Goal: Obtain resource: Download file/media

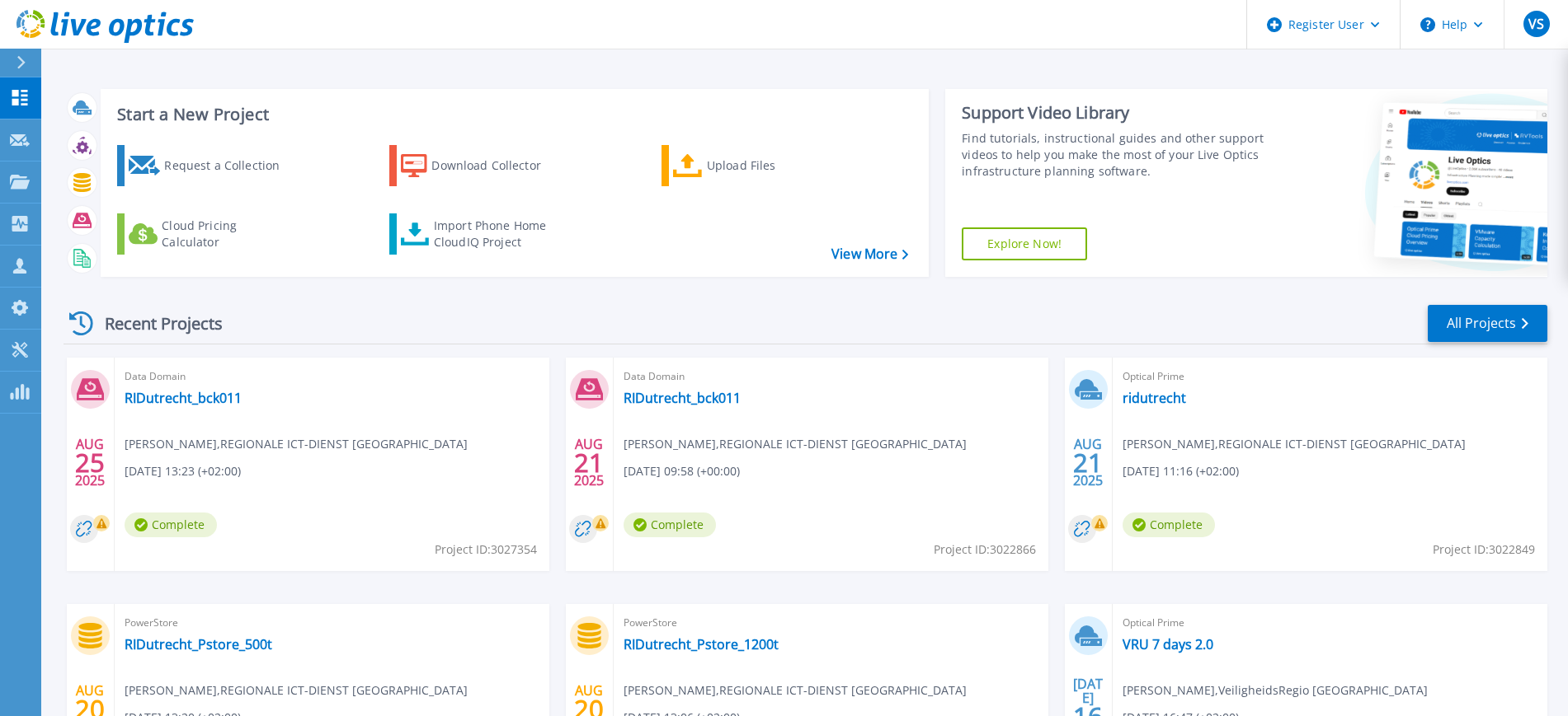
click at [23, 62] on icon at bounding box center [21, 62] width 8 height 13
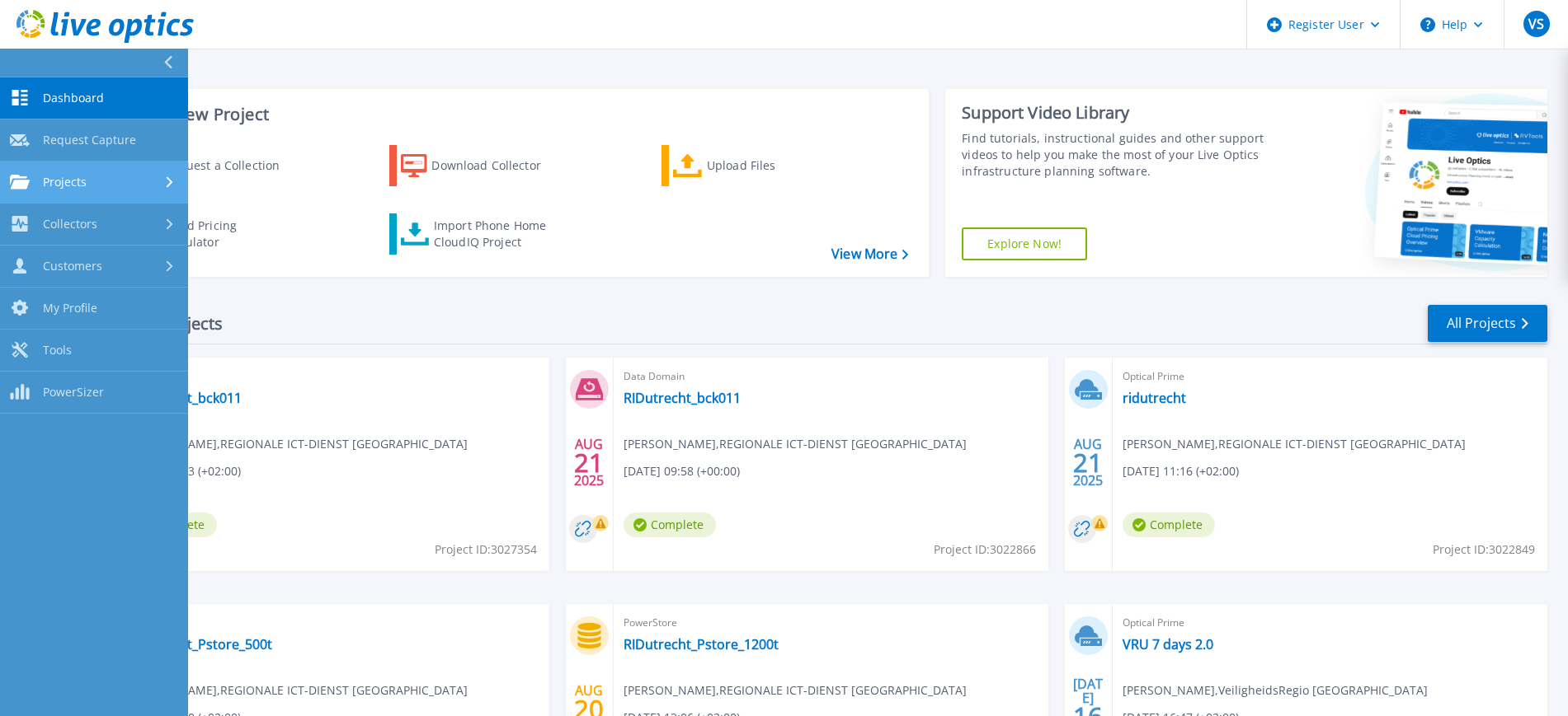
click at [62, 176] on span "Projects" at bounding box center [65, 181] width 44 height 15
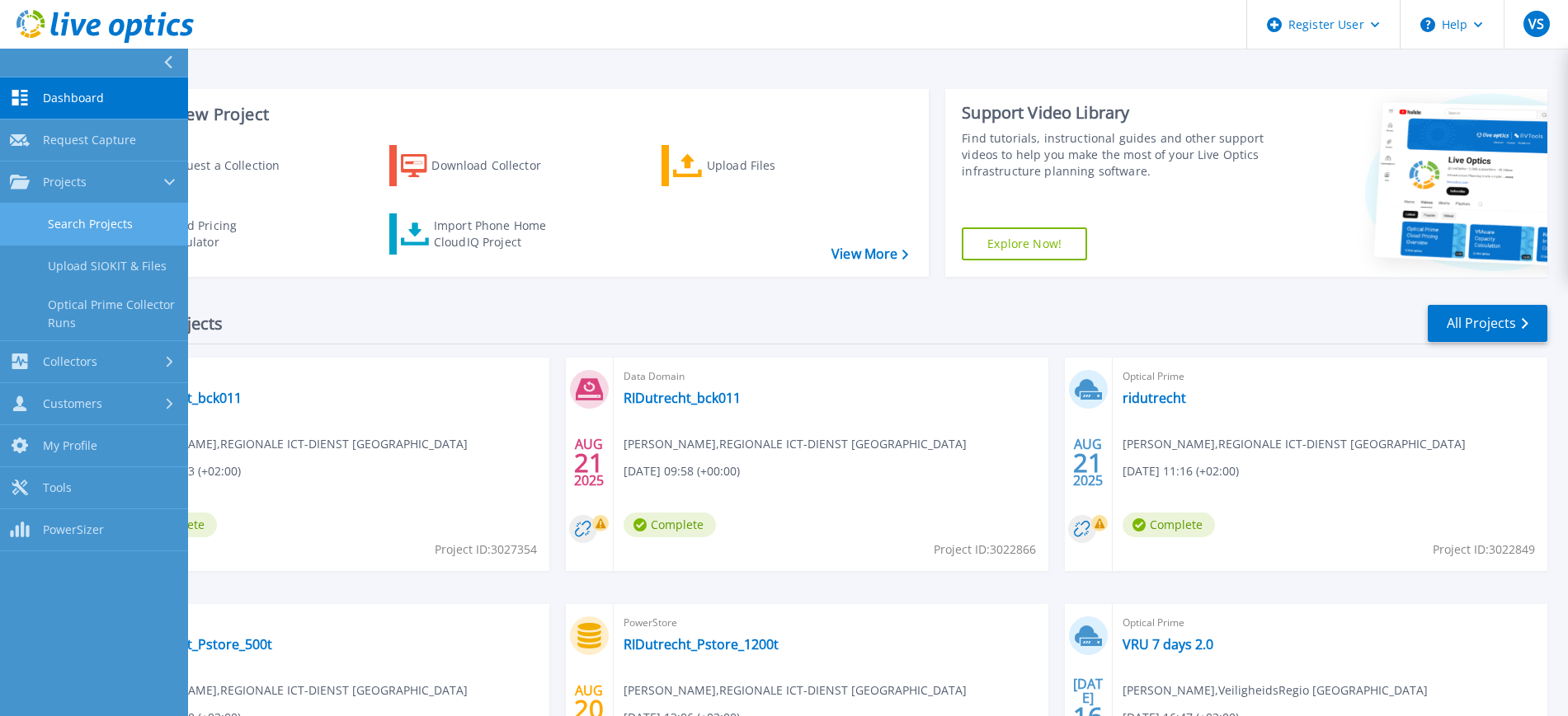
click at [72, 216] on link "Search Projects" at bounding box center [94, 224] width 188 height 42
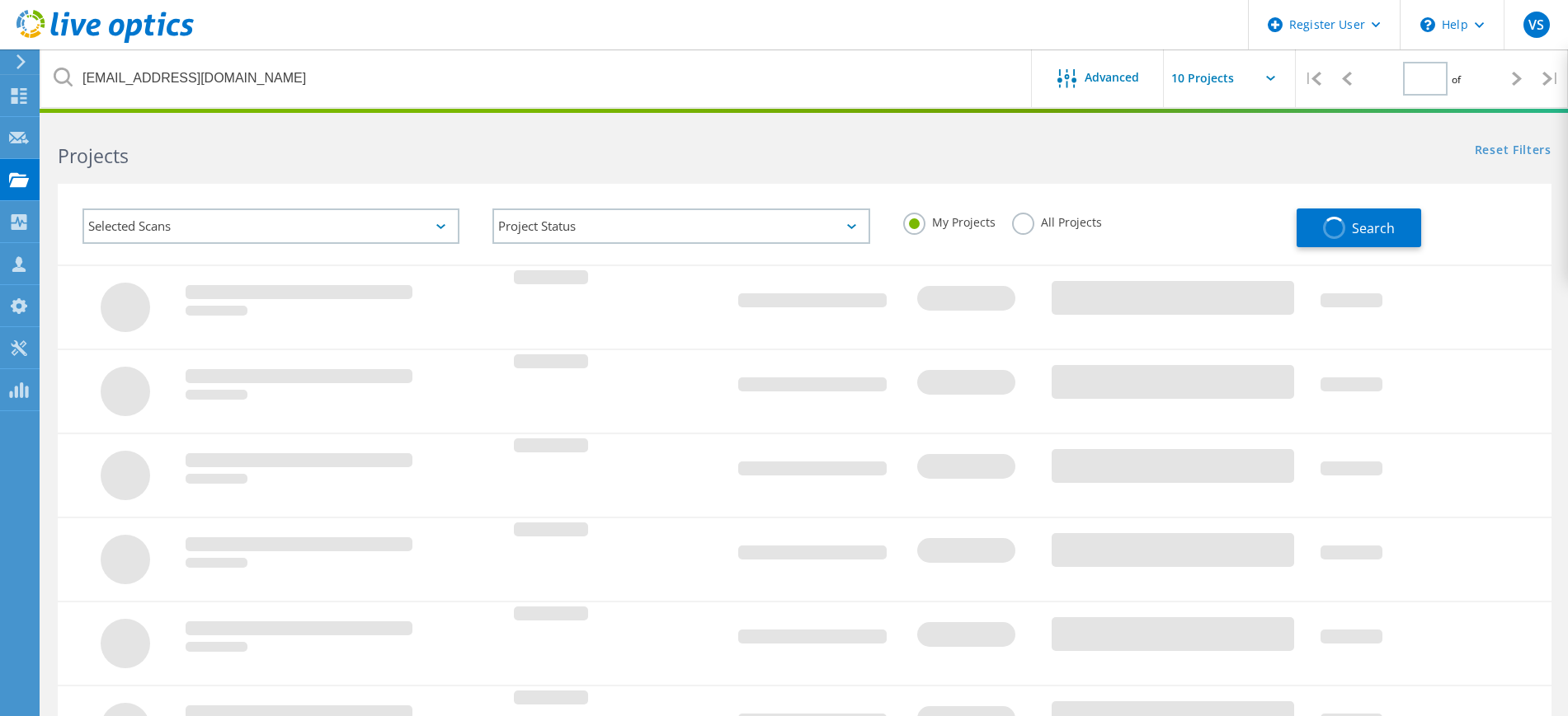
type input "1"
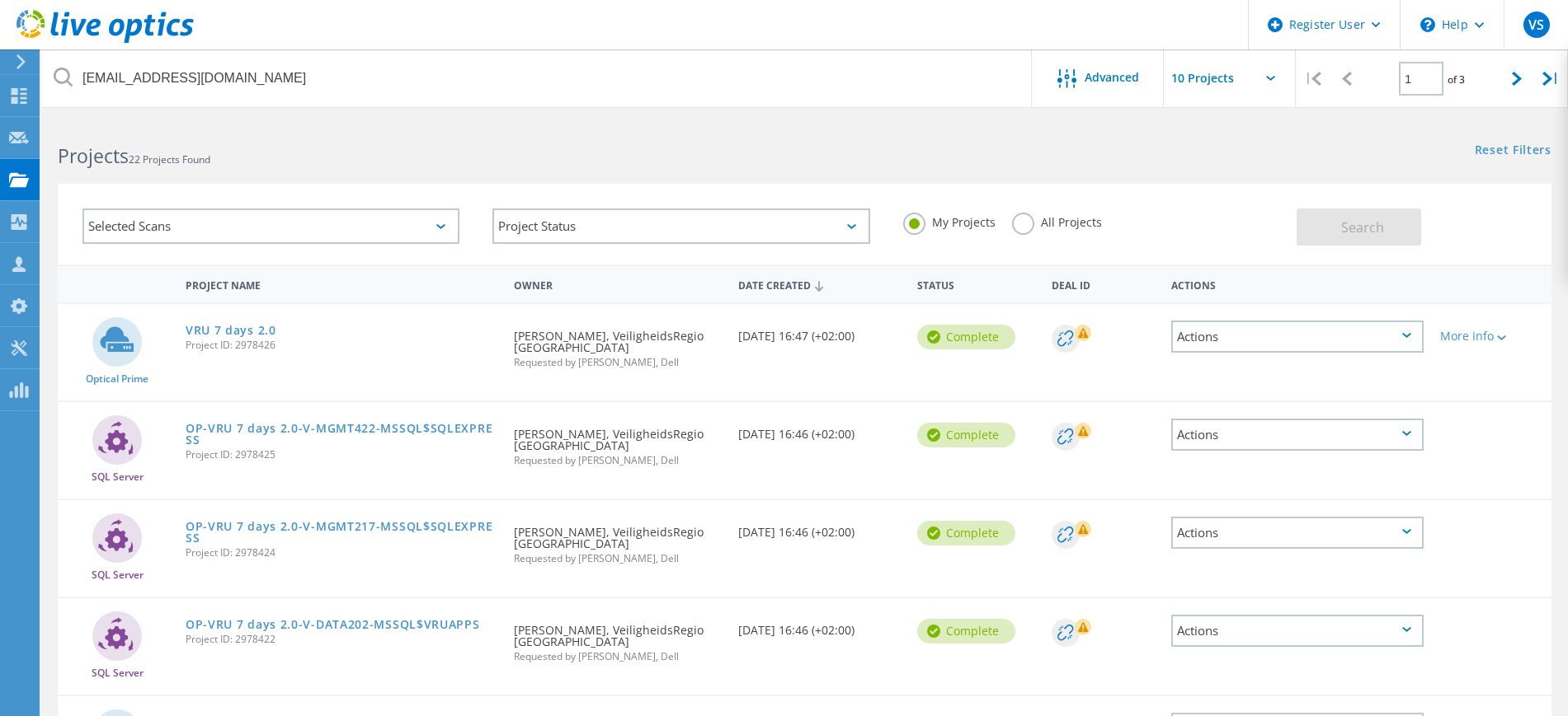
click at [1027, 217] on label "All Projects" at bounding box center [1057, 221] width 89 height 16
click at [0, 0] on input "All Projects" at bounding box center [0, 0] width 0 height 0
click at [1351, 218] on span "Search" at bounding box center [1362, 227] width 43 height 18
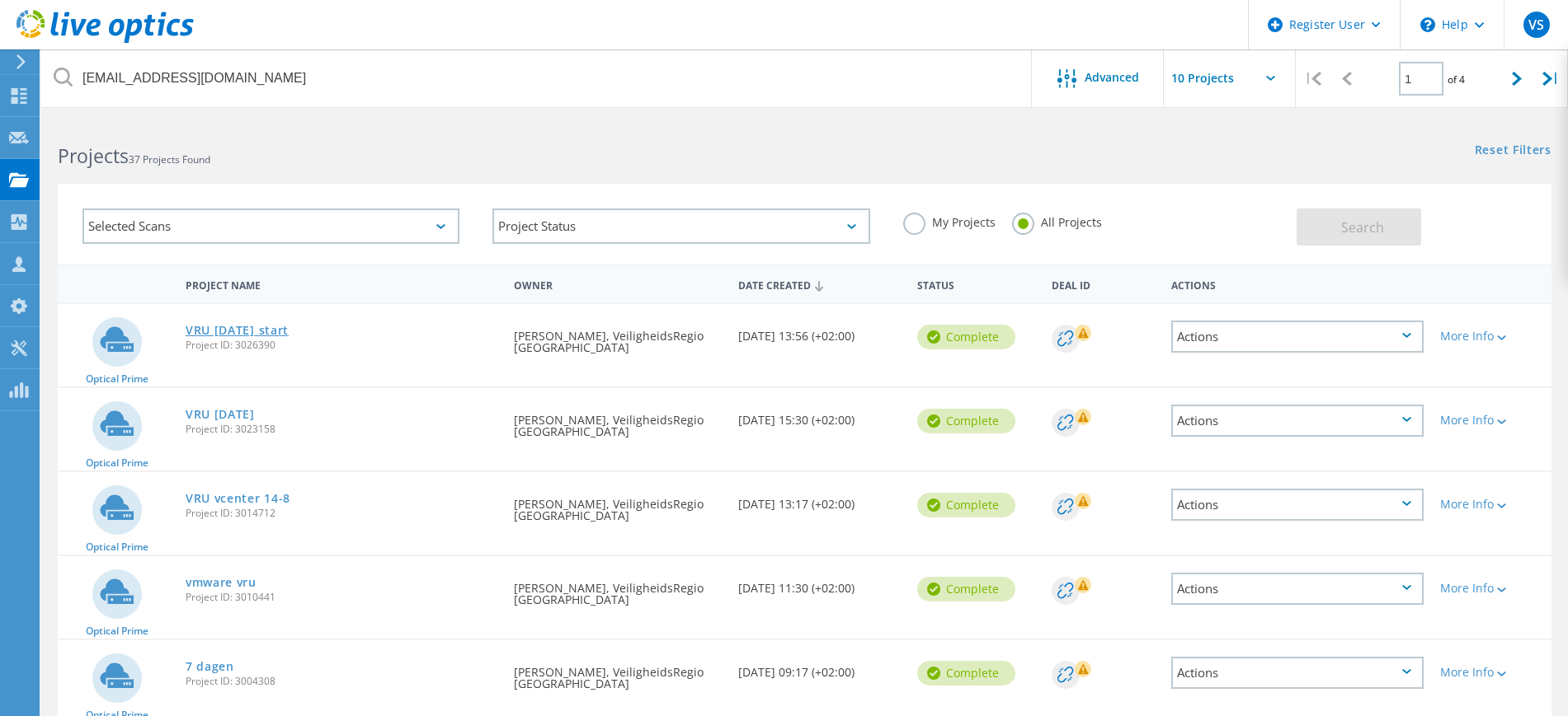
click at [262, 330] on link "VRU [DATE] start" at bounding box center [238, 330] width 103 height 11
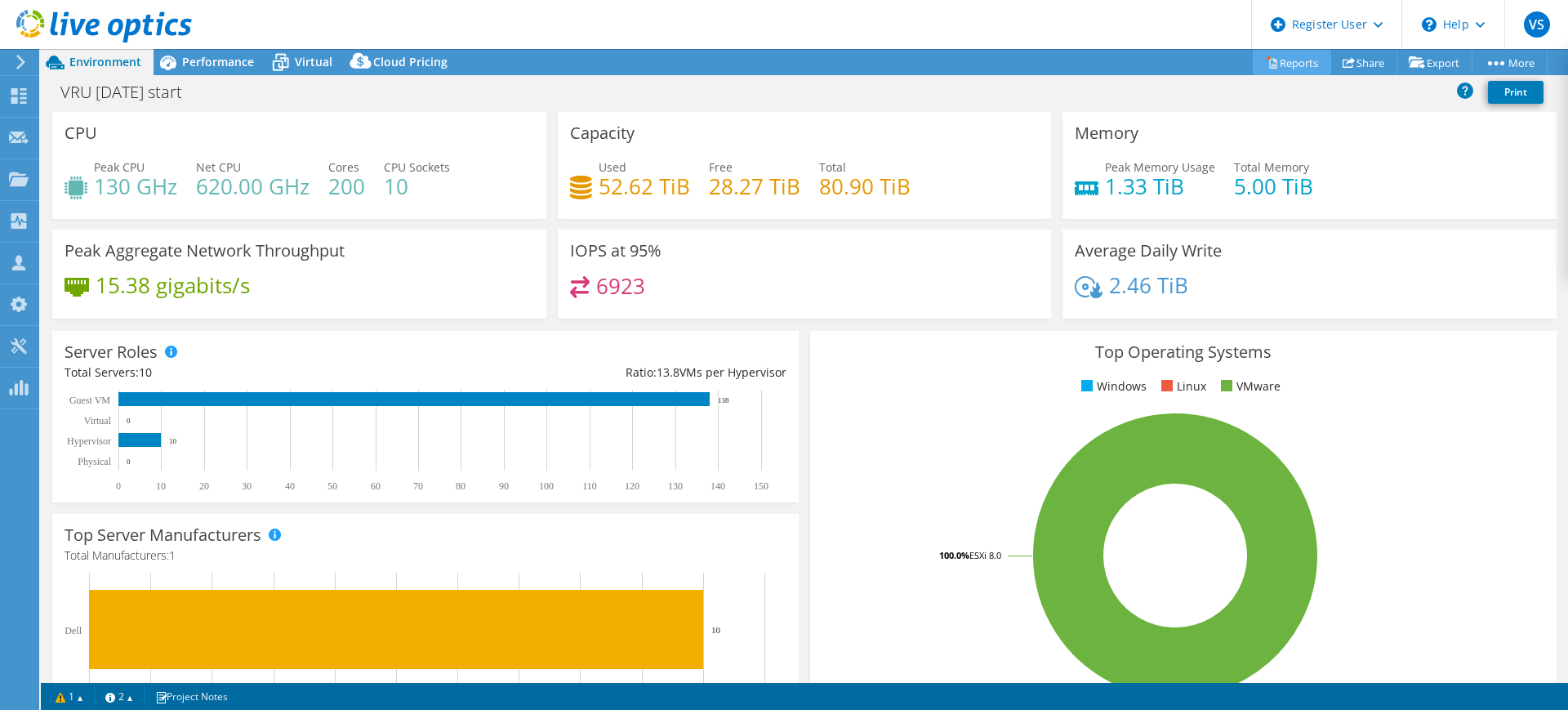
click at [1290, 61] on link "Reports" at bounding box center [1292, 62] width 78 height 25
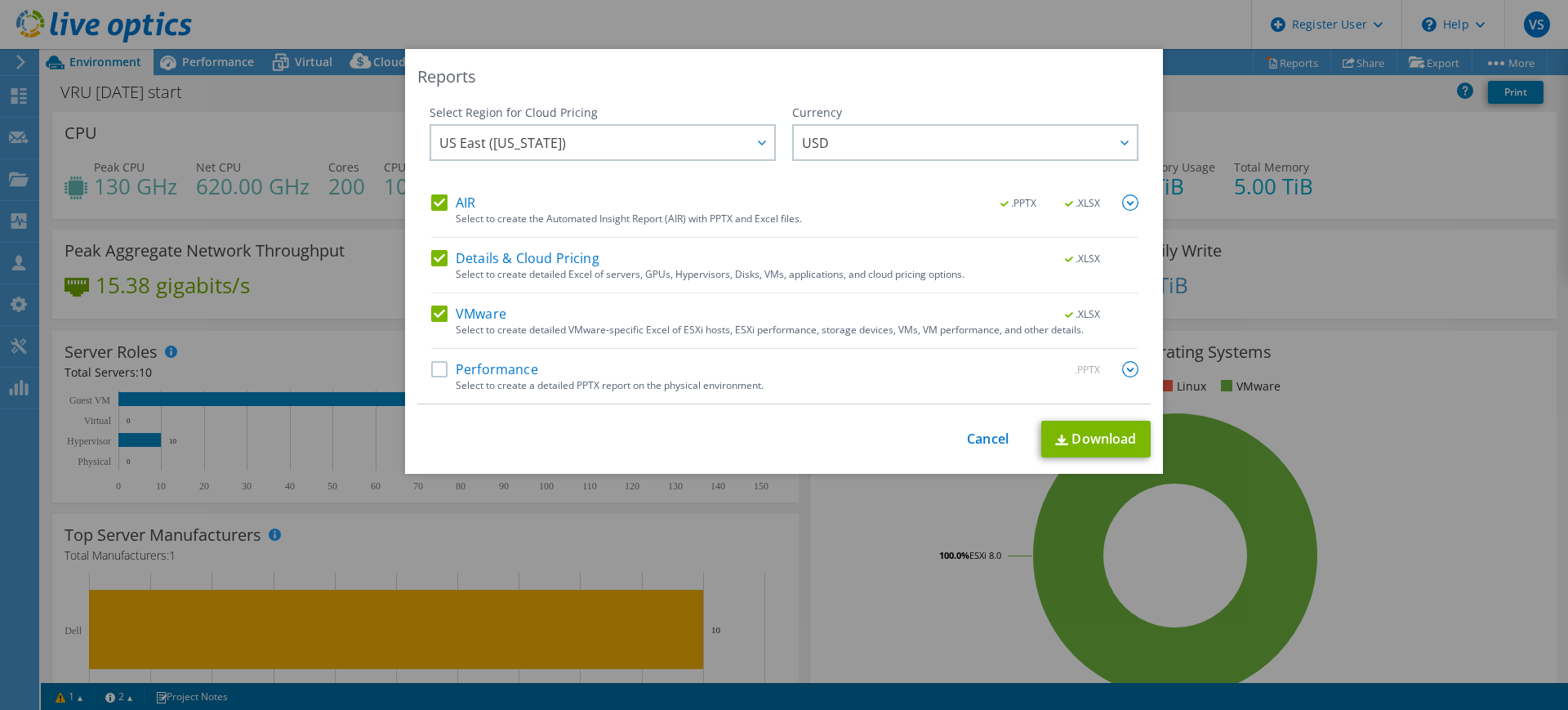
click at [433, 362] on label "Performance" at bounding box center [484, 369] width 107 height 17
click at [0, 0] on input "Performance" at bounding box center [0, 0] width 0 height 0
click at [758, 145] on div at bounding box center [761, 143] width 26 height 34
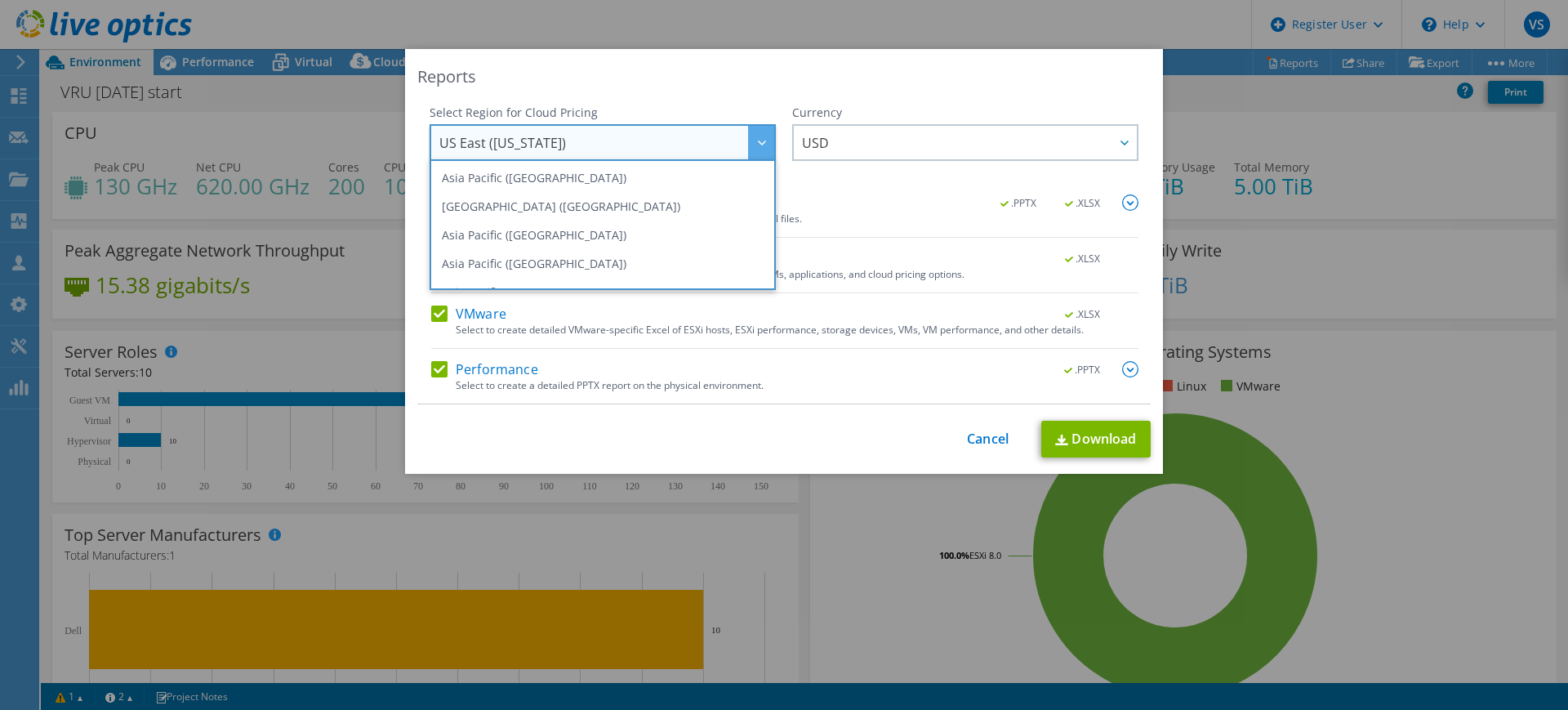
scroll to position [108, 0]
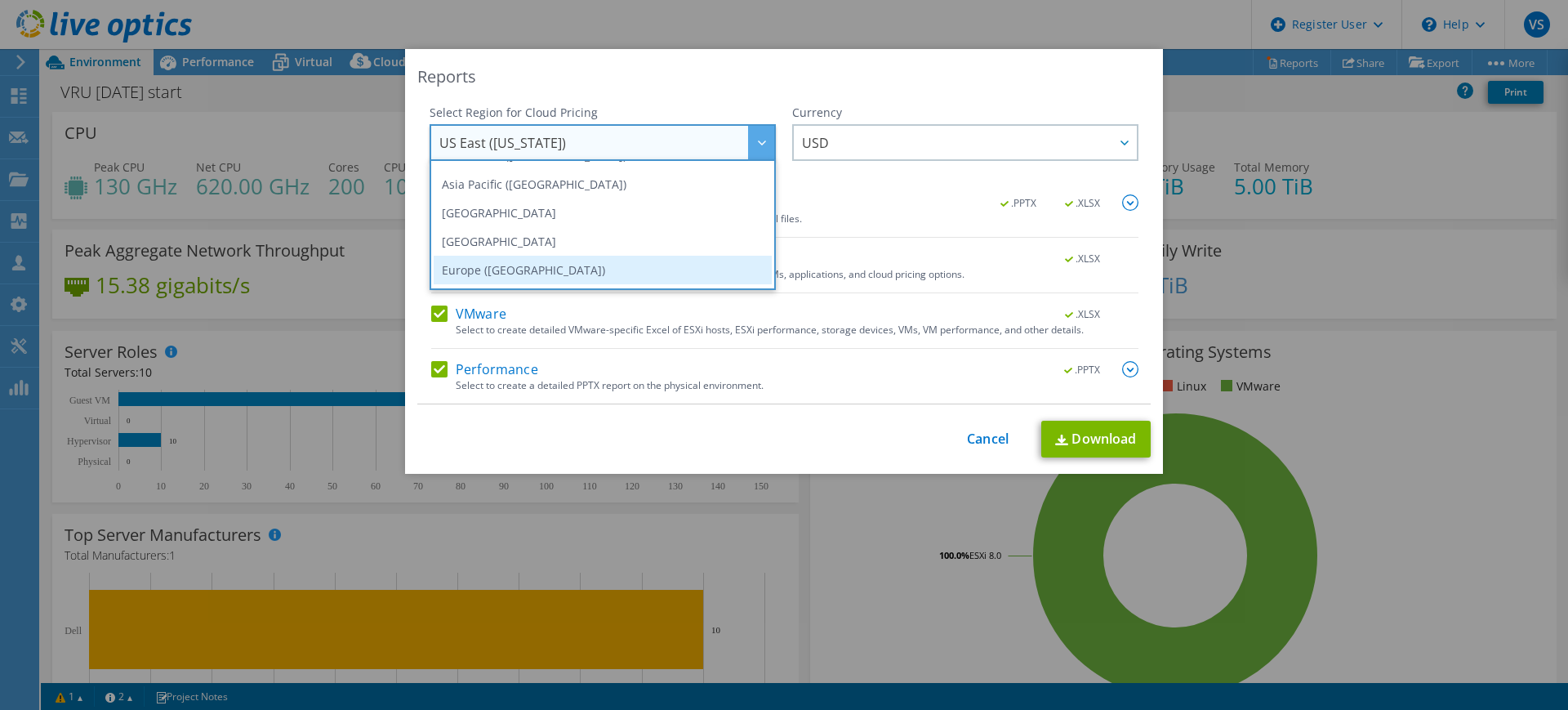
click at [552, 269] on li "Europe ([GEOGRAPHIC_DATA])" at bounding box center [602, 269] width 338 height 29
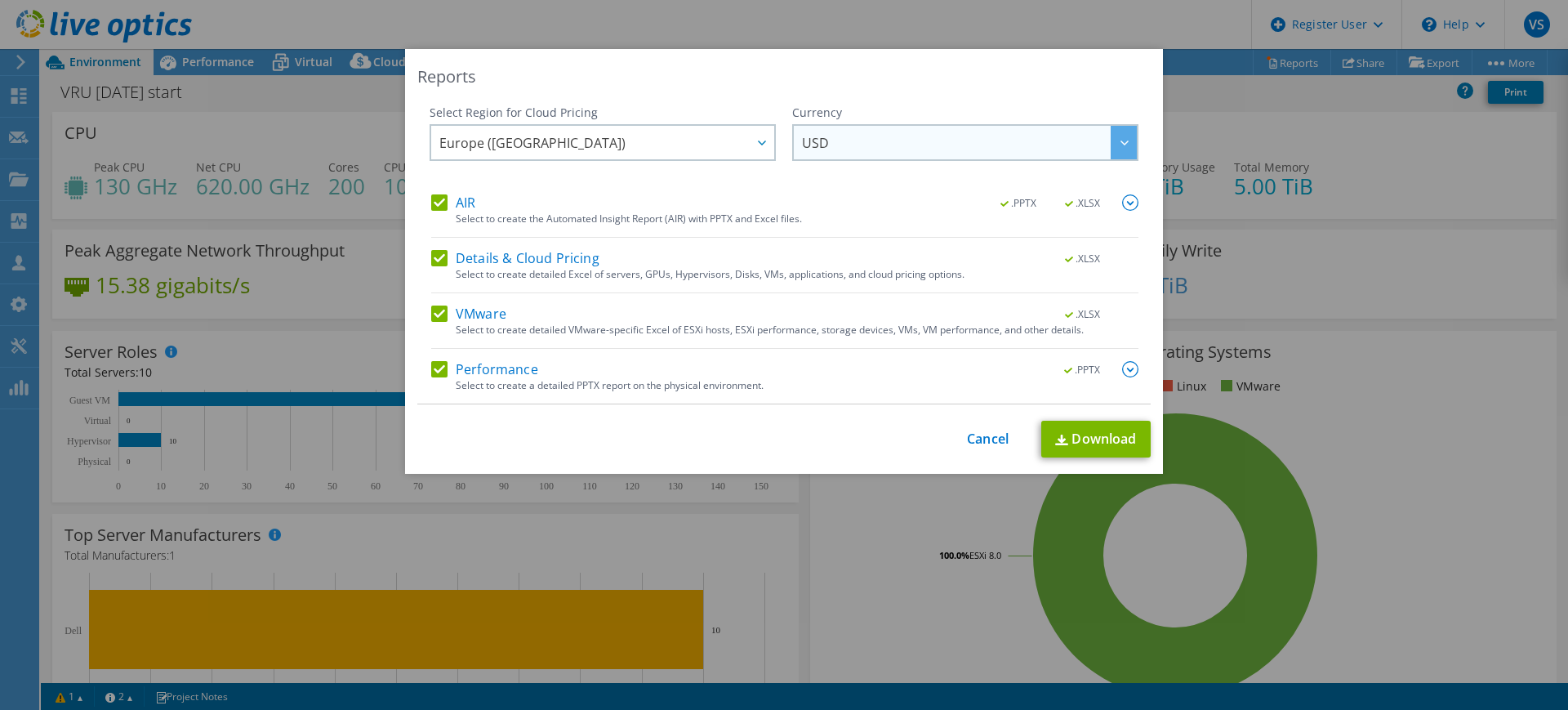
click at [999, 149] on span "USD" at bounding box center [969, 143] width 335 height 34
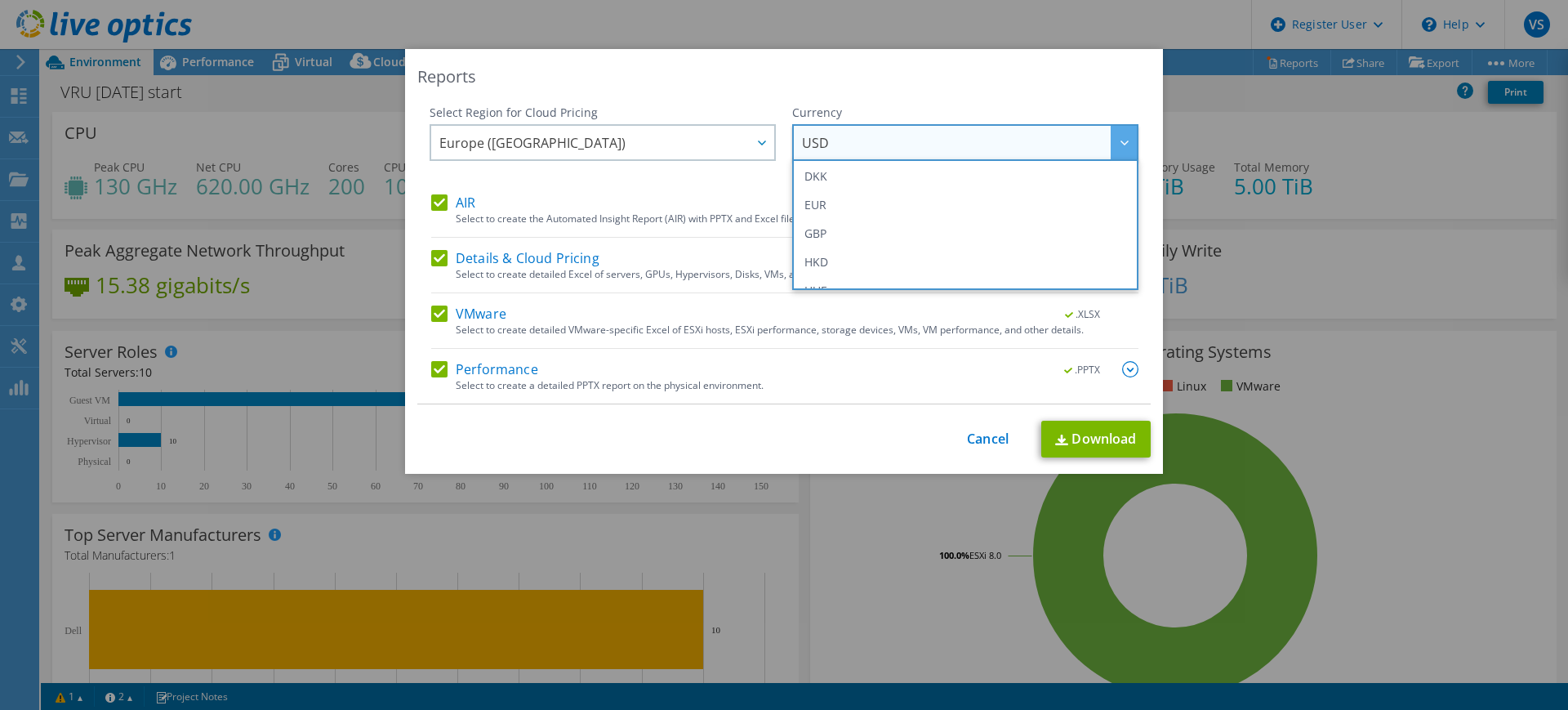
scroll to position [204, 0]
click at [857, 207] on li "EUR" at bounding box center [965, 202] width 338 height 29
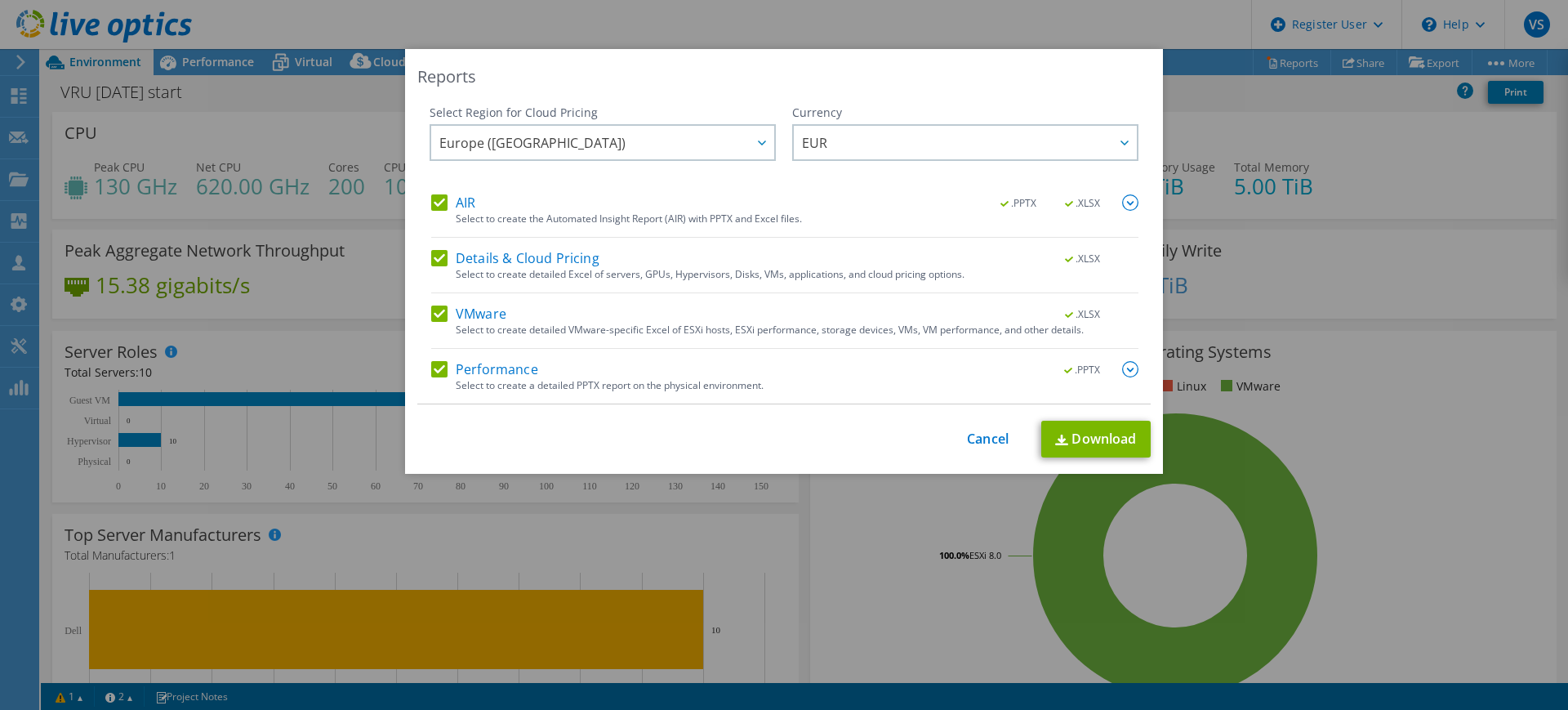
click at [1122, 365] on img at bounding box center [1130, 369] width 17 height 17
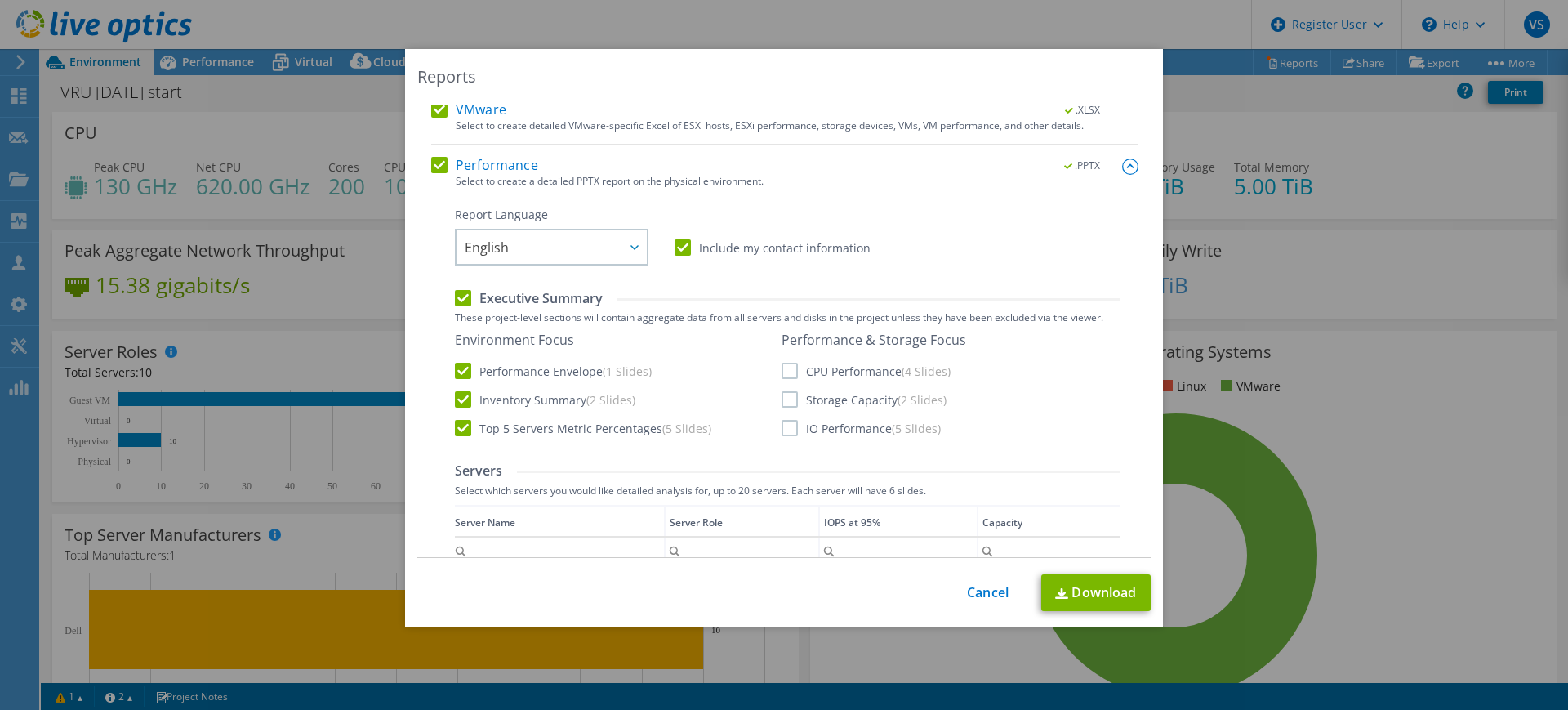
click at [785, 364] on label "CPU Performance (4 Slides)" at bounding box center [866, 370] width 169 height 17
click at [0, 0] on input "CPU Performance (4 Slides)" at bounding box center [0, 0] width 0 height 0
click at [782, 395] on label "Storage Capacity (2 Slides)" at bounding box center [864, 399] width 165 height 17
click at [0, 0] on input "Storage Capacity (2 Slides)" at bounding box center [0, 0] width 0 height 0
click at [785, 431] on label "IO Performance (5 Slides)" at bounding box center [861, 428] width 159 height 17
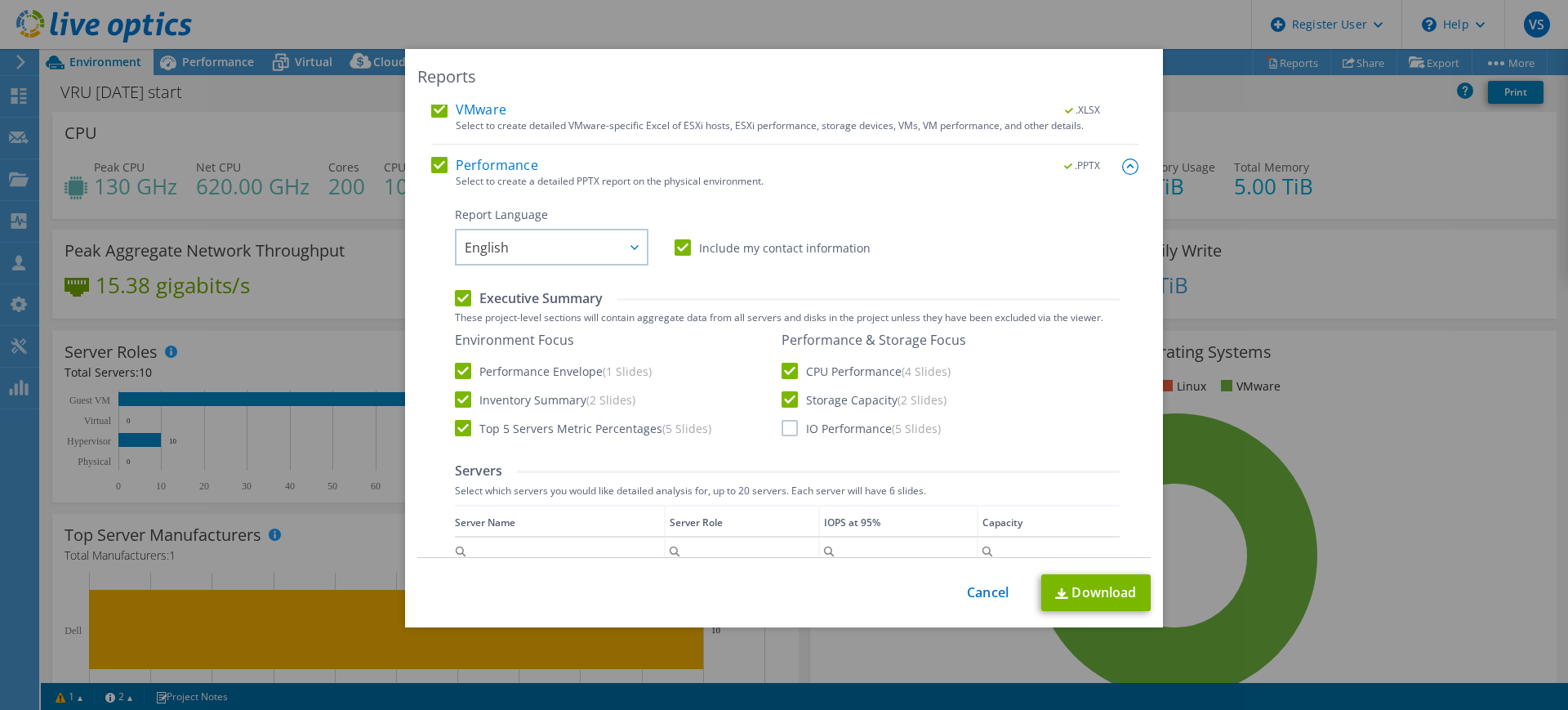
click at [0, 0] on input "IO Performance (5 Slides)" at bounding box center [0, 0] width 0 height 0
click at [1086, 588] on link "Download" at bounding box center [1096, 593] width 109 height 36
click at [1074, 594] on link "Download" at bounding box center [1096, 593] width 109 height 36
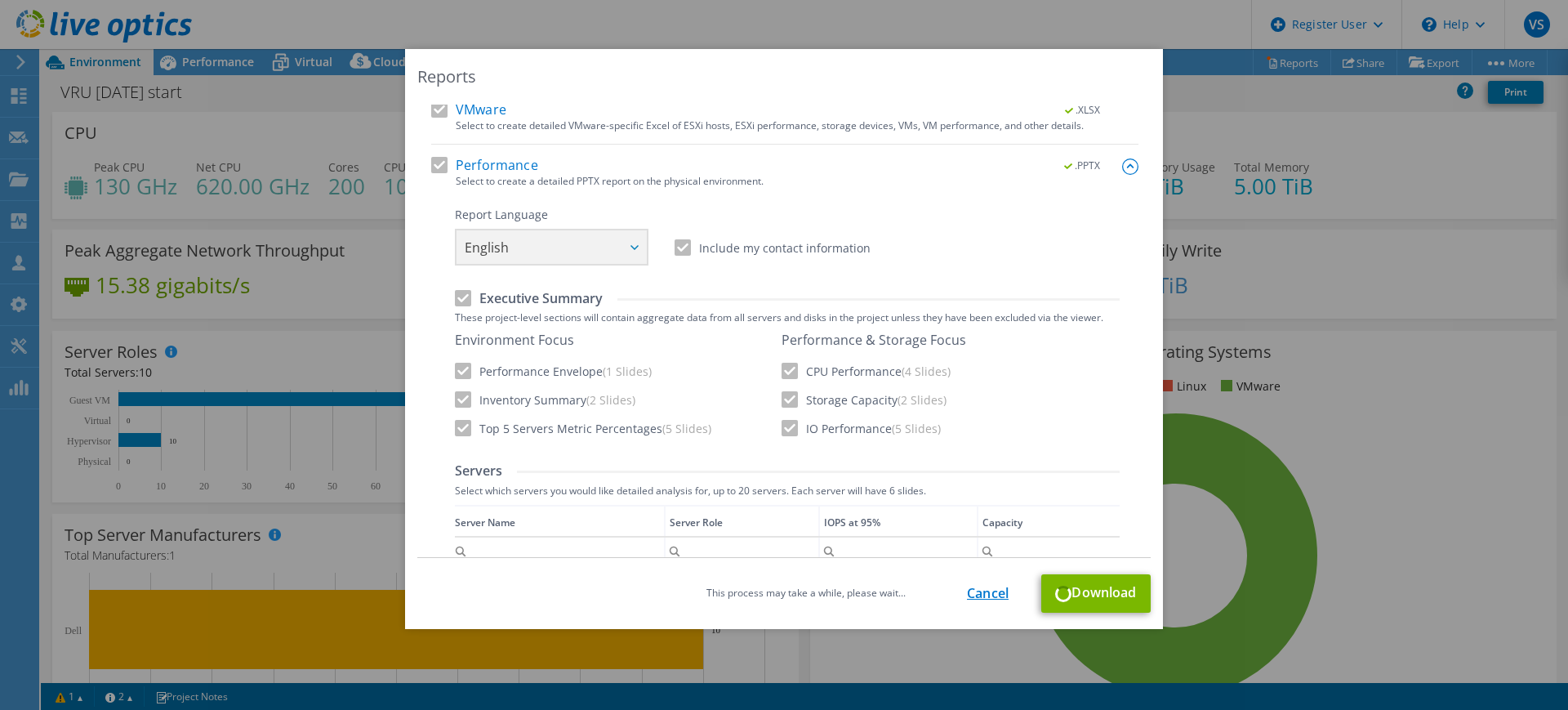
click at [986, 595] on link "Cancel" at bounding box center [988, 594] width 42 height 16
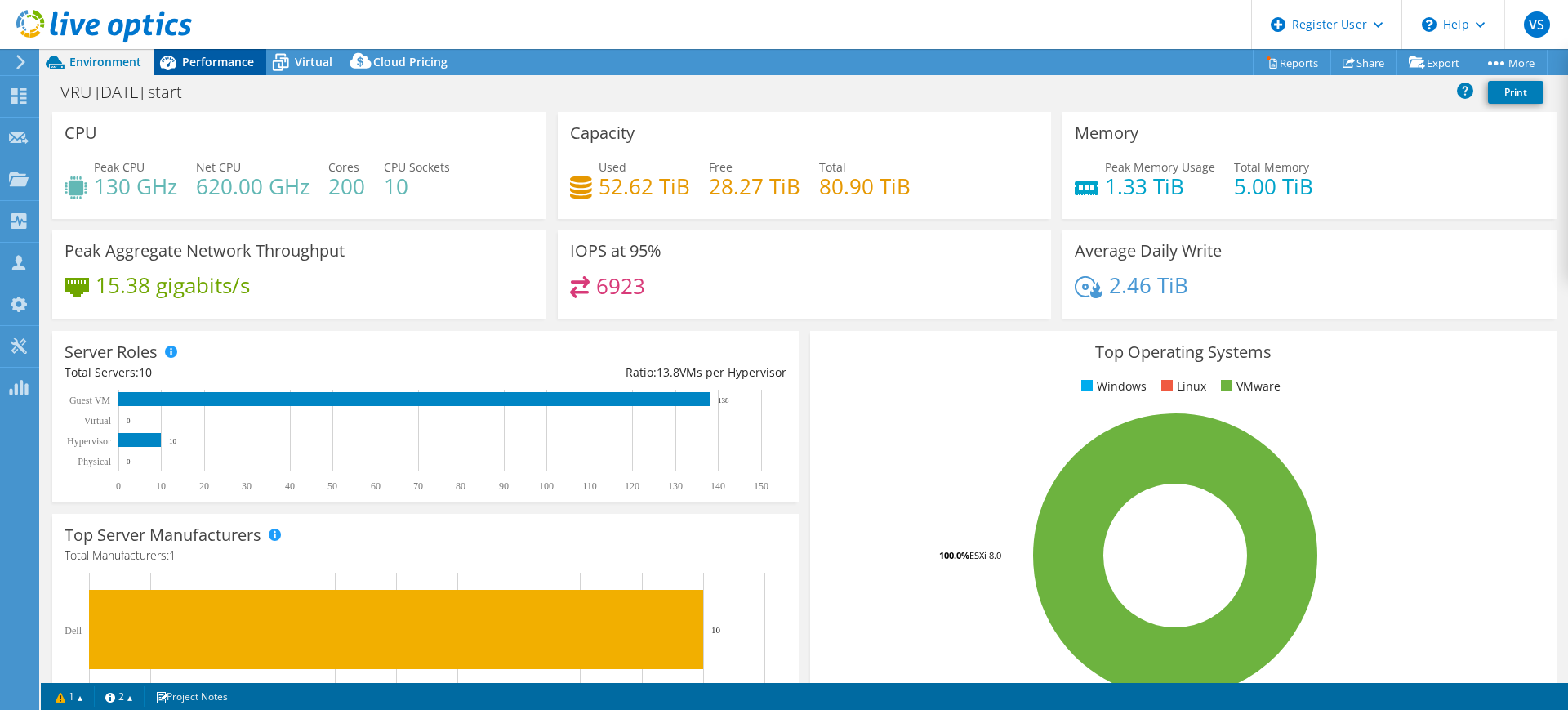
click at [198, 60] on span "Performance" at bounding box center [218, 62] width 72 height 16
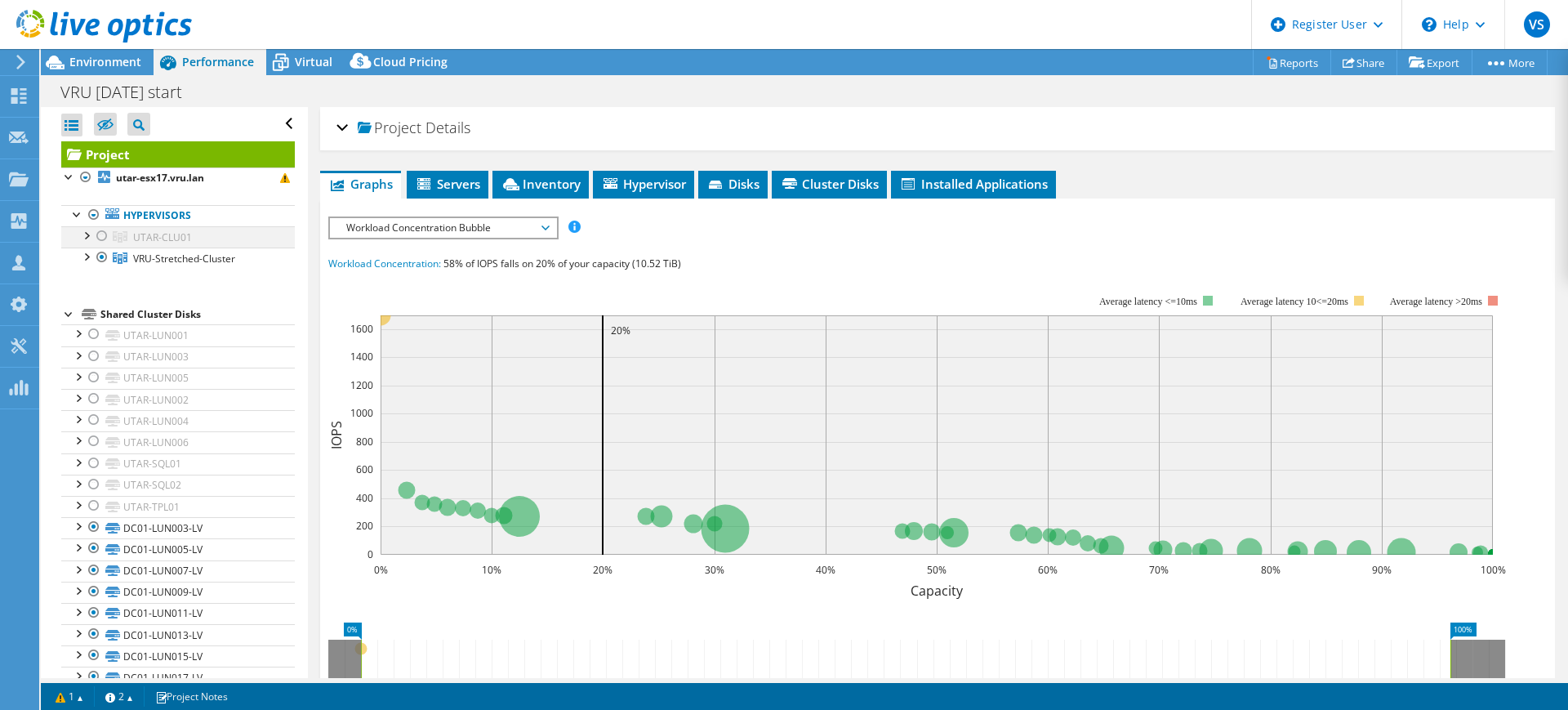
click at [89, 237] on div at bounding box center [85, 234] width 17 height 17
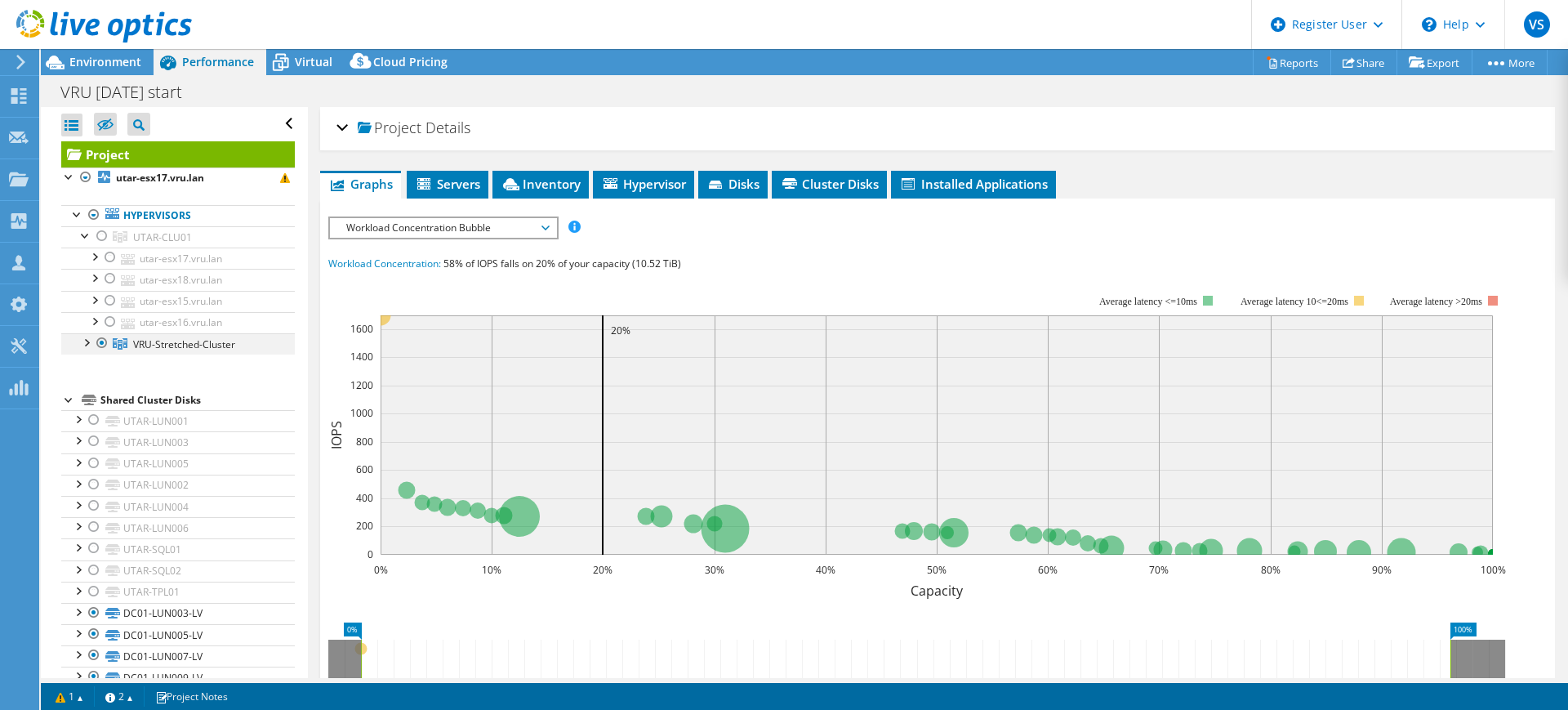
click at [85, 342] on div at bounding box center [85, 342] width 17 height 17
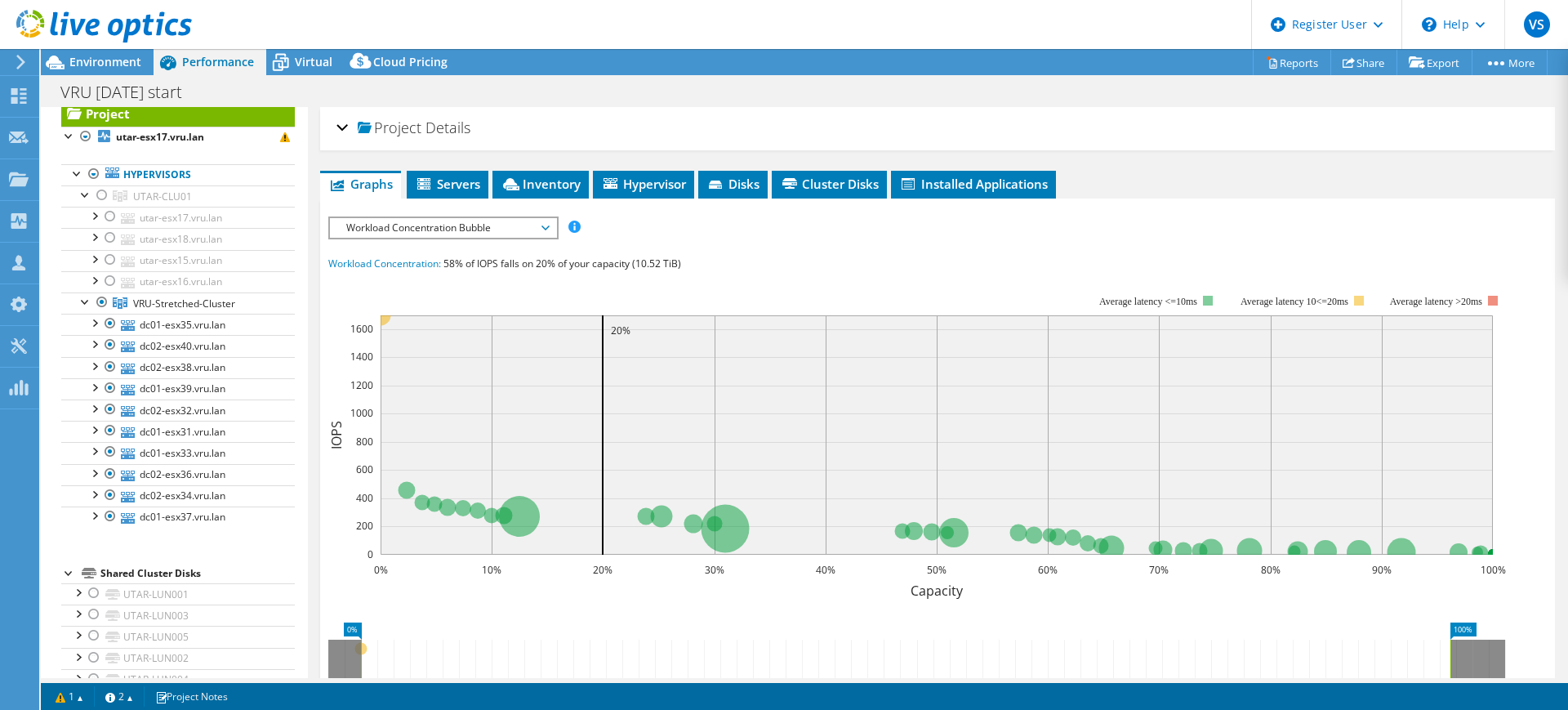
scroll to position [43, 0]
click at [543, 183] on span "Inventory" at bounding box center [540, 183] width 80 height 17
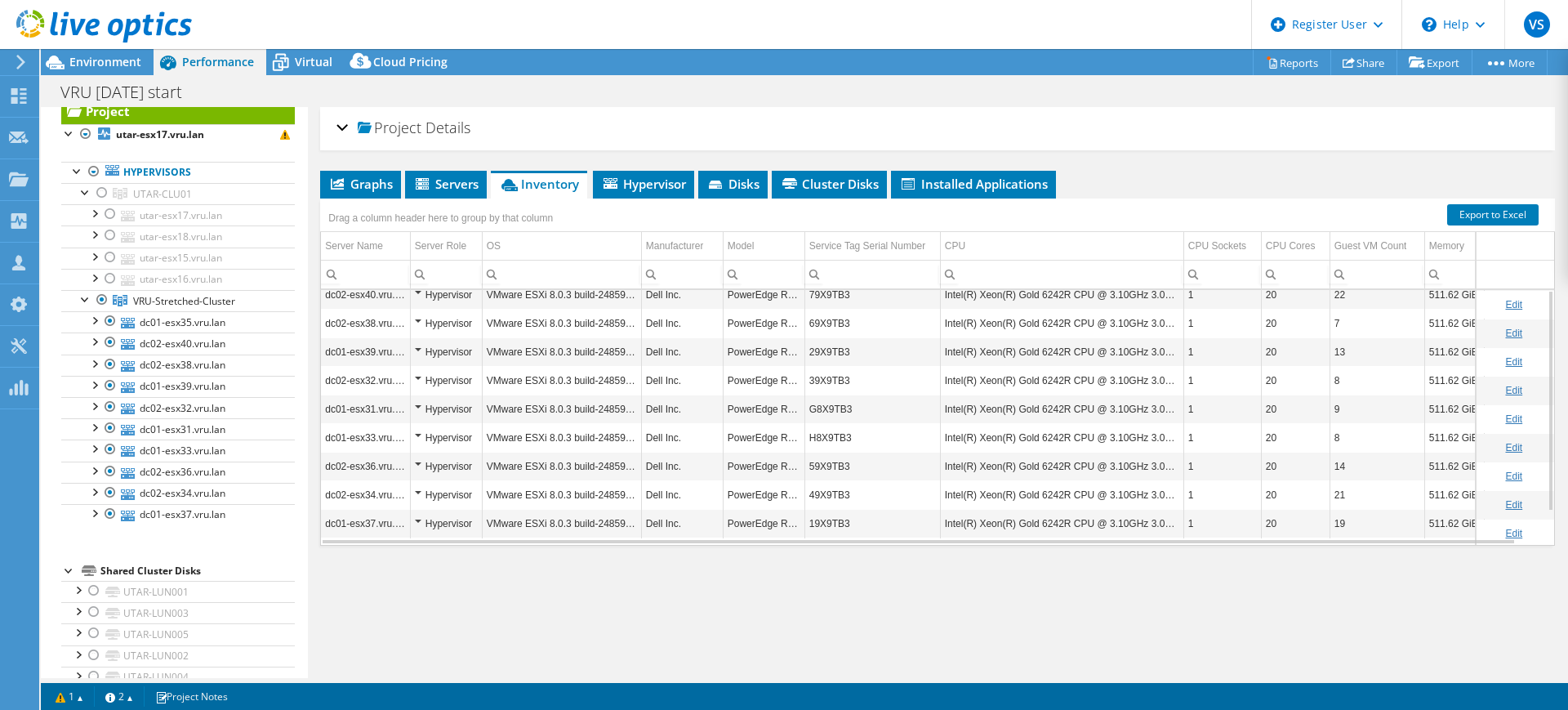
scroll to position [0, 0]
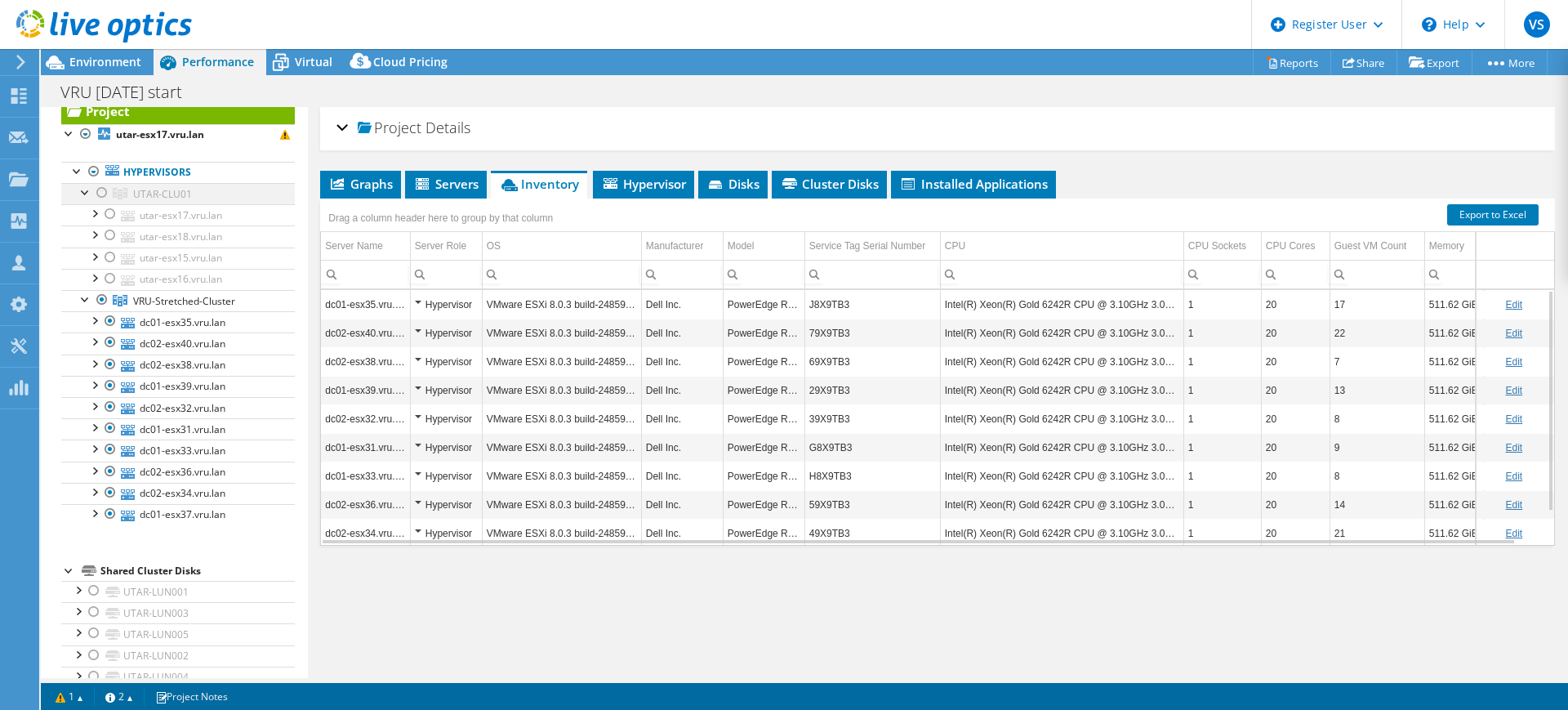
click at [103, 192] on div at bounding box center [102, 193] width 17 height 20
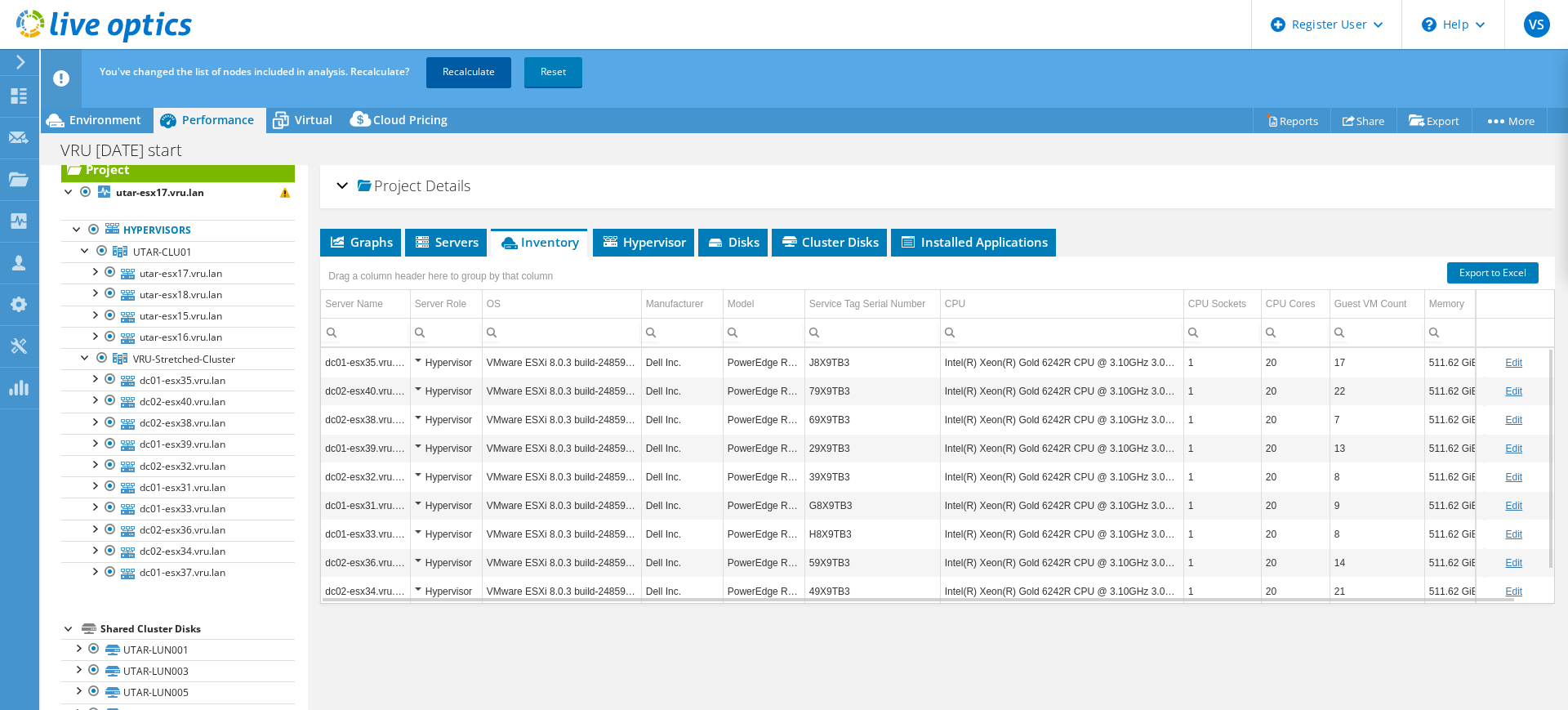
click at [487, 65] on link "Recalculate" at bounding box center [469, 72] width 85 height 30
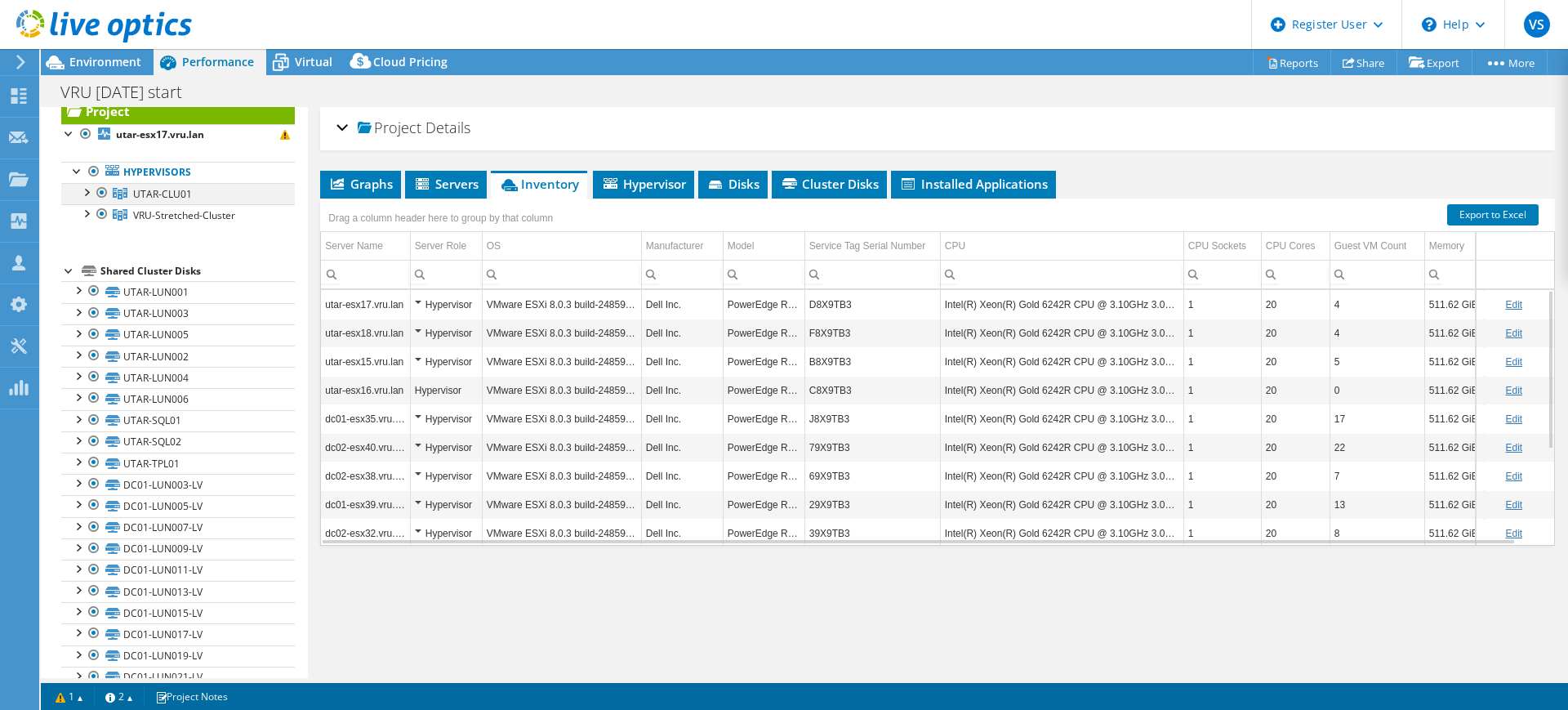
click at [88, 189] on div at bounding box center [85, 191] width 17 height 17
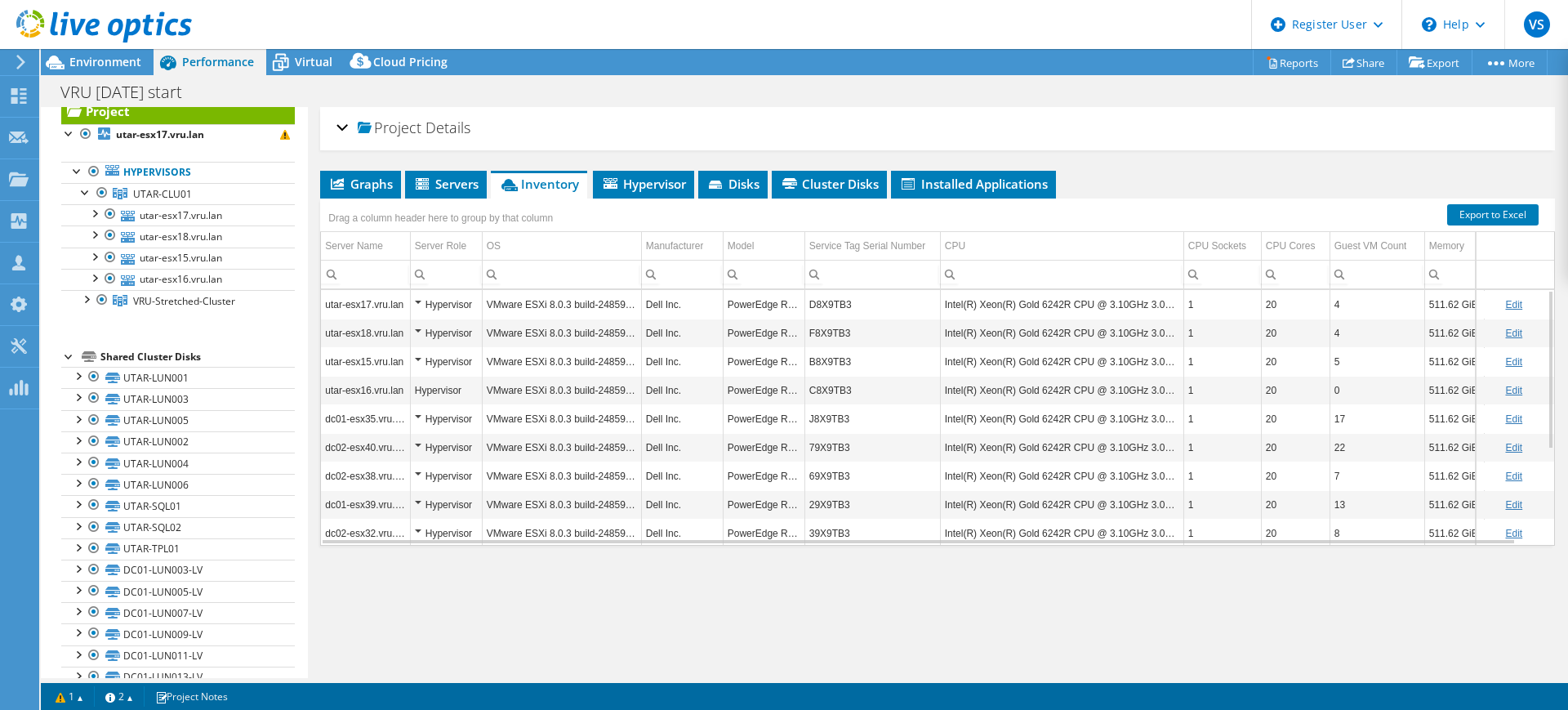
scroll to position [153, 0]
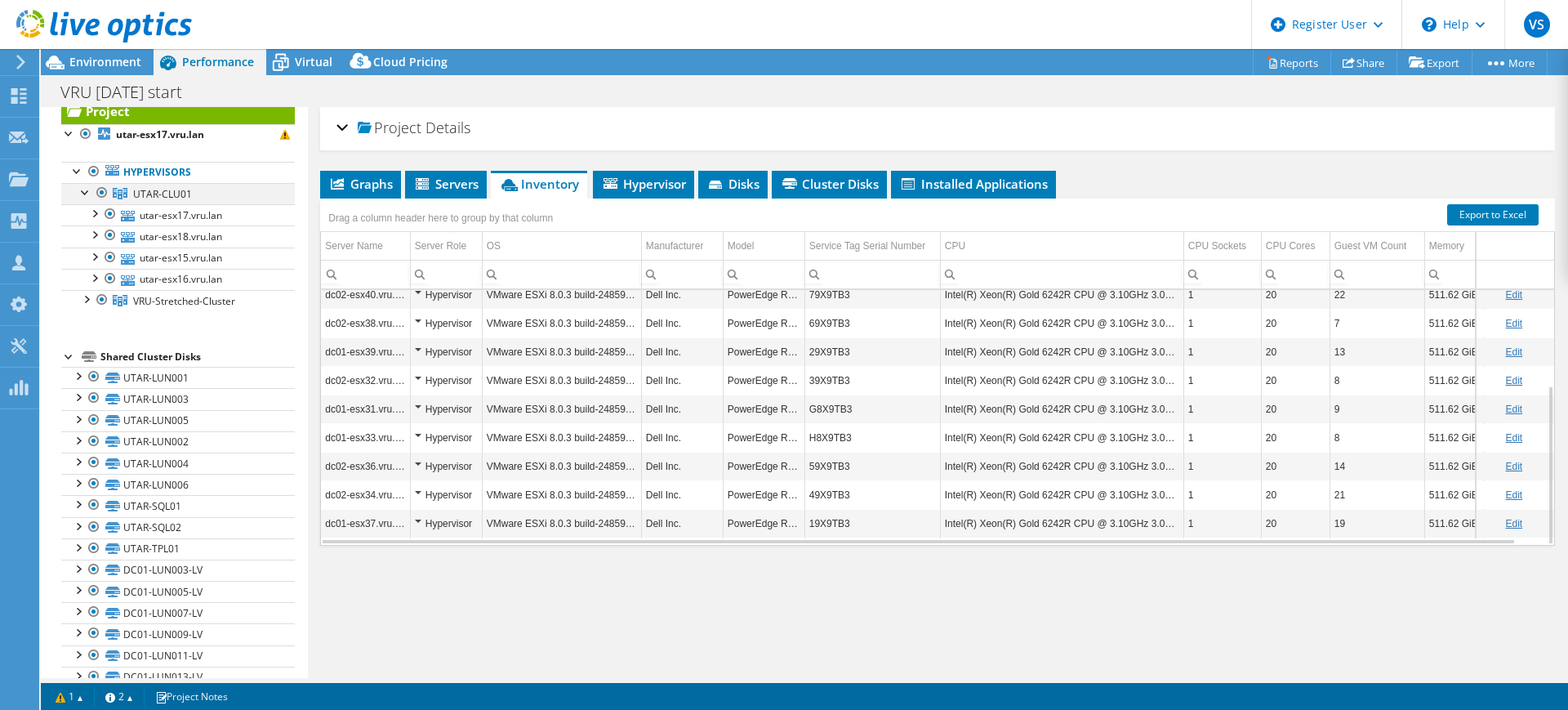
click at [101, 193] on div at bounding box center [102, 193] width 17 height 20
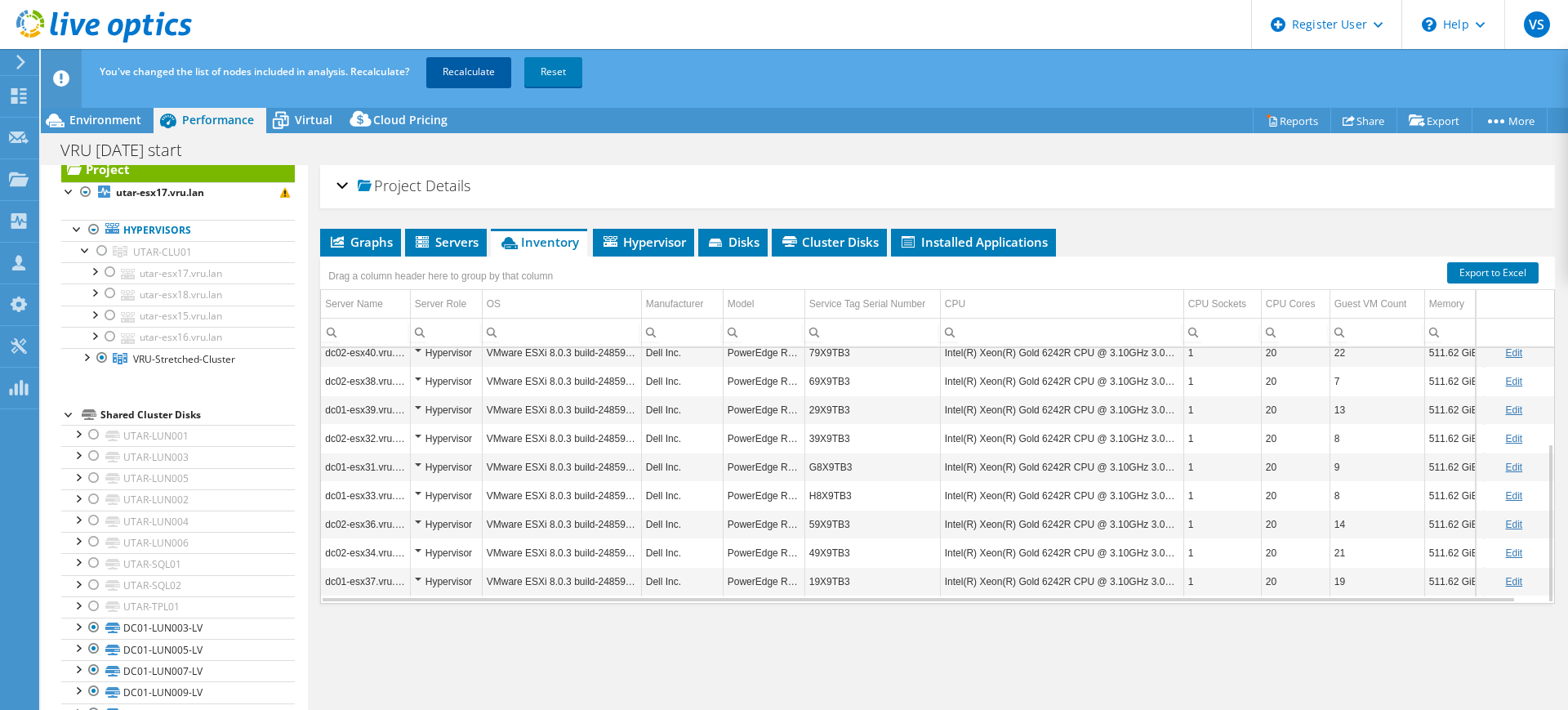
click at [457, 61] on link "Recalculate" at bounding box center [469, 72] width 85 height 30
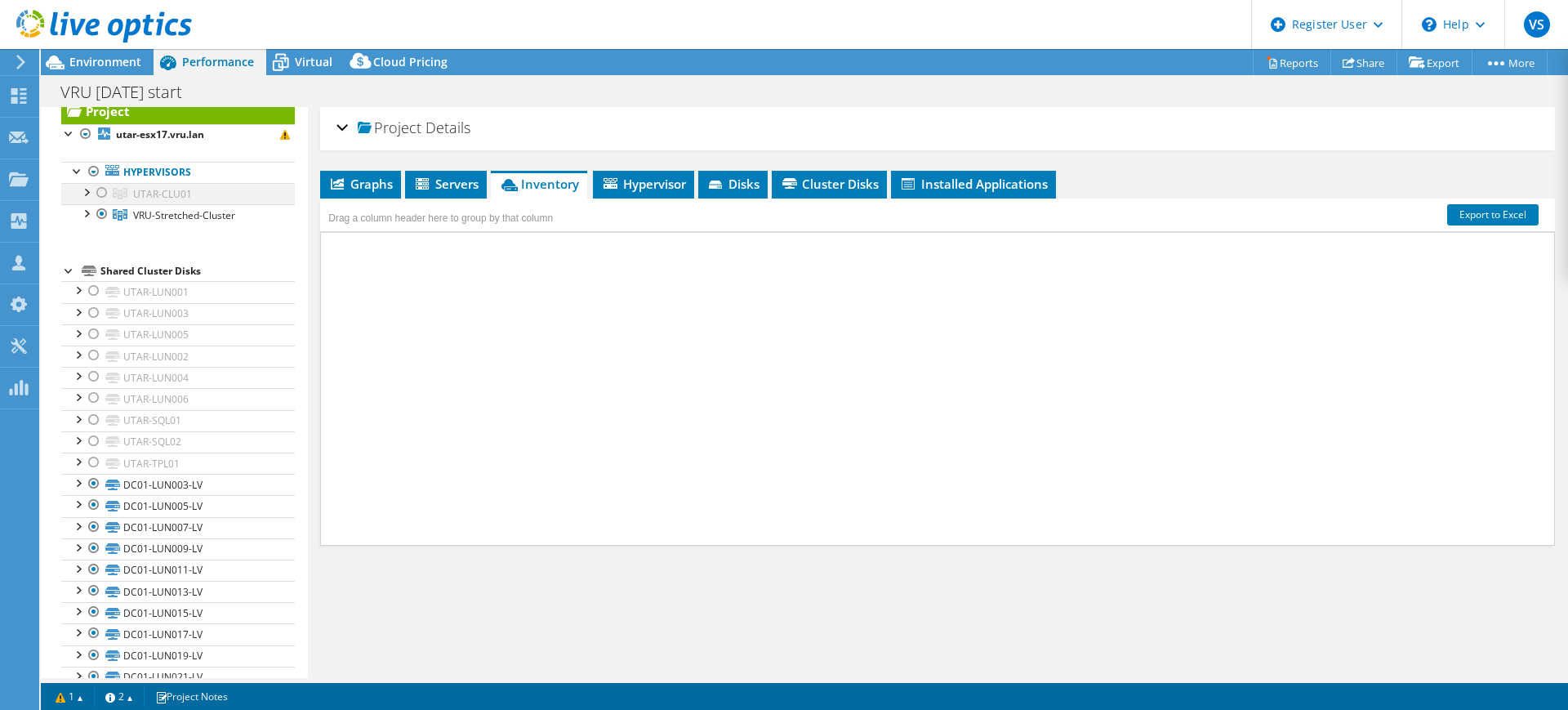
click at [82, 189] on div at bounding box center [85, 191] width 17 height 17
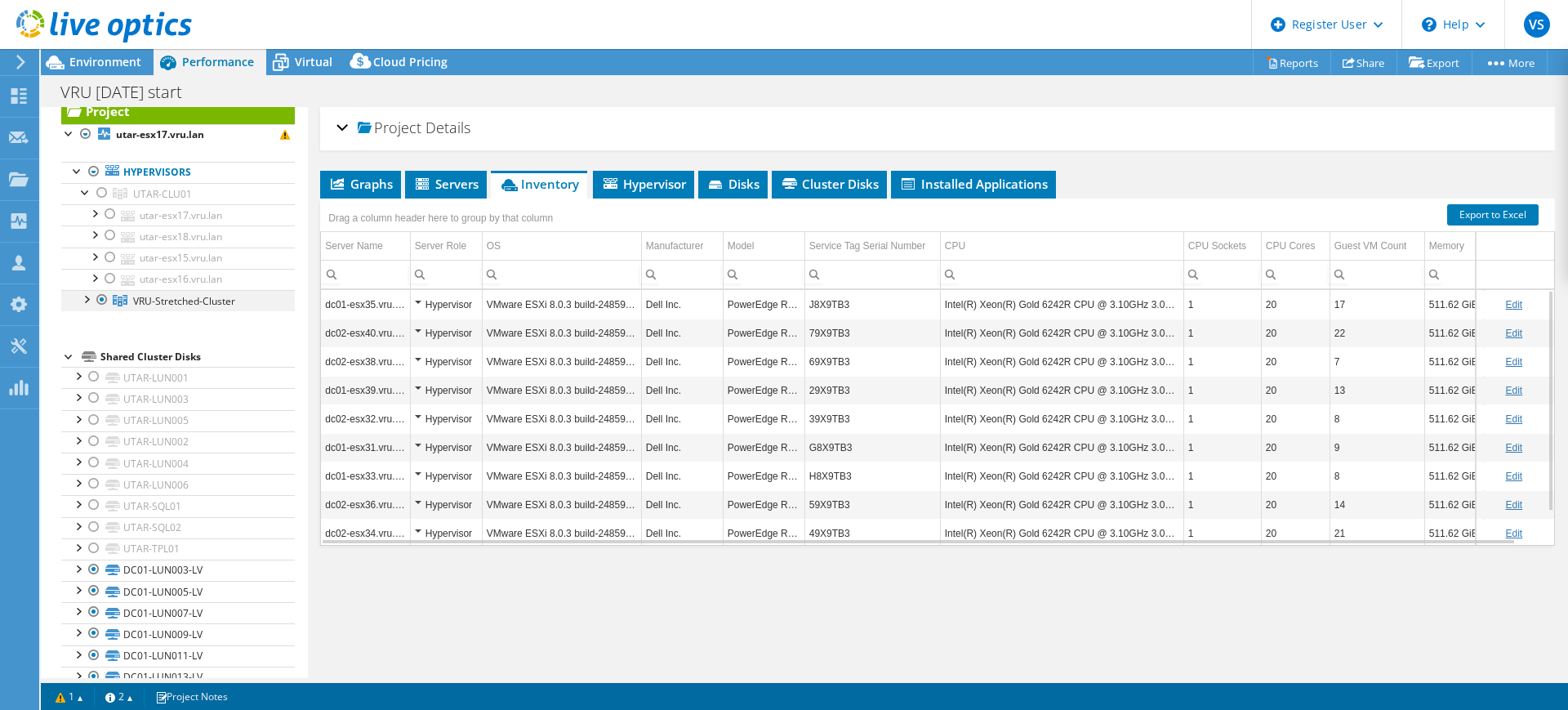
click at [84, 302] on div at bounding box center [85, 298] width 17 height 17
